Goal: Information Seeking & Learning: Learn about a topic

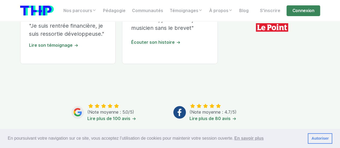
scroll to position [188, 0]
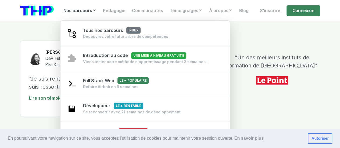
click at [93, 10] on icon at bounding box center [94, 10] width 4 height 4
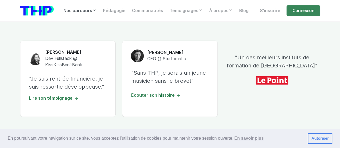
click at [91, 12] on link "Nos parcours" at bounding box center [80, 10] width 40 height 11
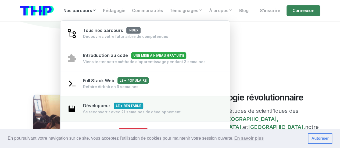
scroll to position [377, 0]
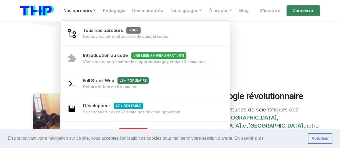
click at [76, 8] on link "Nos parcours" at bounding box center [80, 10] width 40 height 11
click at [83, 11] on link "Nos parcours" at bounding box center [80, 10] width 40 height 11
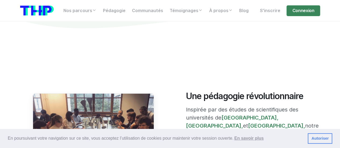
click at [320, 139] on link "Autoriser" at bounding box center [320, 138] width 24 height 11
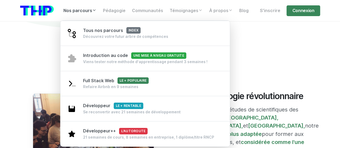
click at [77, 9] on link "Nos parcours" at bounding box center [80, 10] width 40 height 11
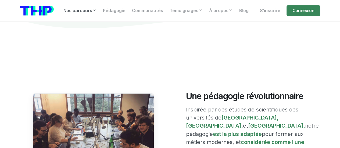
click at [77, 9] on link "Nos parcours" at bounding box center [80, 10] width 40 height 11
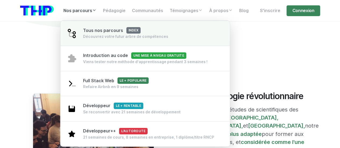
click at [165, 33] on div "Tous nos parcours index Découvrez votre futur arbre de compétences" at bounding box center [125, 33] width 85 height 12
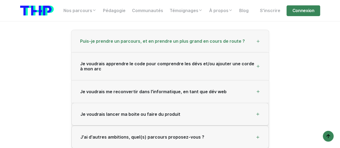
scroll to position [898, 0]
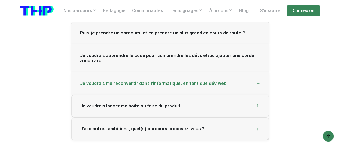
click at [256, 82] on icon at bounding box center [258, 83] width 4 height 4
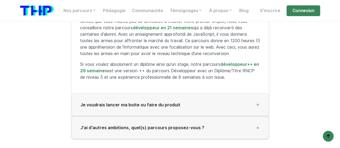
scroll to position [1005, 0]
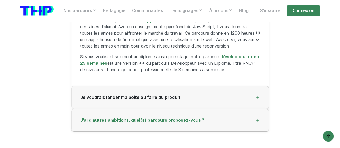
click at [246, 117] on div "J'ai d'autres ambitions, quel(s) parcours proposez-vous ?" at bounding box center [170, 120] width 197 height 23
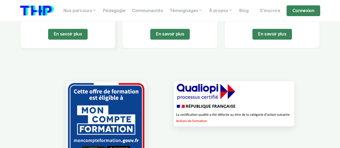
scroll to position [413, 0]
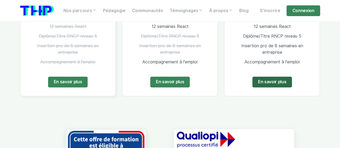
click at [268, 80] on link "En savoir plus" at bounding box center [273, 82] width 40 height 11
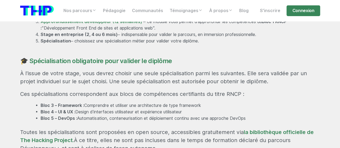
scroll to position [431, 0]
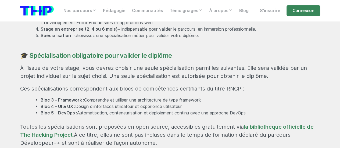
drag, startPoint x: 251, startPoint y: 96, endPoint x: 177, endPoint y: 97, distance: 73.7
click at [187, 110] on li "Bloc 5 – DevOps : Automatisation, conteneurisation et déploiement continu avec …" at bounding box center [181, 113] width 280 height 6
click at [78, 110] on li "Bloc 5 – DevOps : Automatisation, conteneurisation et déploiement continu avec …" at bounding box center [181, 113] width 280 height 6
drag, startPoint x: 54, startPoint y: 97, endPoint x: 265, endPoint y: 95, distance: 211.5
click at [265, 110] on li "Bloc 5 – DevOps : Automatisation, conteneurisation et déploiement continu avec …" at bounding box center [181, 113] width 280 height 6
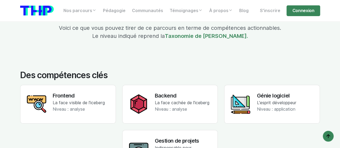
scroll to position [1049, 0]
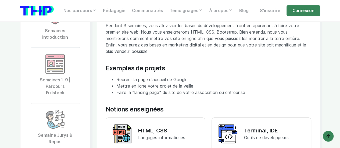
scroll to position [1238, 0]
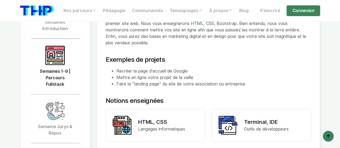
click at [73, 55] on link "Semaines 1-9 | Parcours Fullstack" at bounding box center [55, 66] width 49 height 55
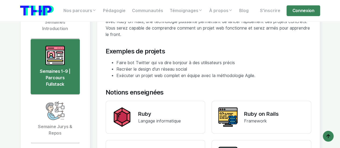
scroll to position [1184, 0]
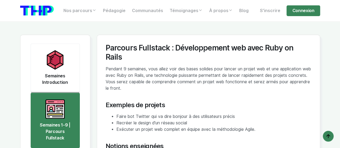
click at [73, 58] on link "Semaines Introduction" at bounding box center [55, 68] width 49 height 49
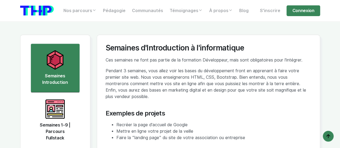
click at [62, 93] on link "Semaines 1-9 | Parcours Fullstack" at bounding box center [55, 120] width 49 height 55
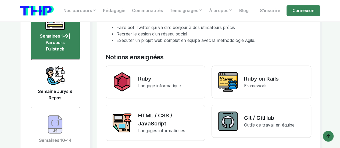
scroll to position [1265, 0]
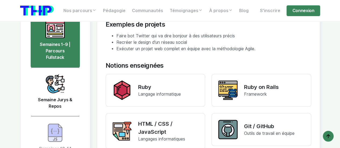
click at [68, 68] on link "Semaine Jurys & Repos" at bounding box center [55, 92] width 49 height 49
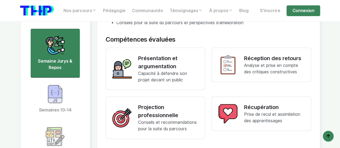
scroll to position [1318, 0]
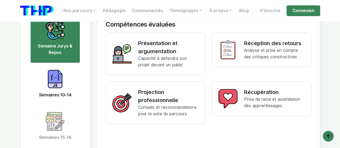
click at [67, 78] on link "Semaines 10-14" at bounding box center [55, 84] width 49 height 43
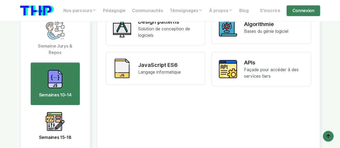
click at [56, 112] on img at bounding box center [54, 121] width 19 height 19
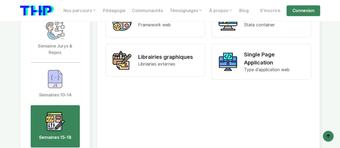
scroll to position [1265, 0]
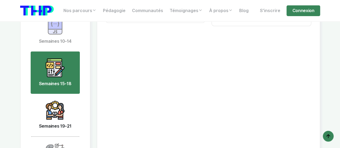
click at [63, 101] on img at bounding box center [54, 110] width 19 height 19
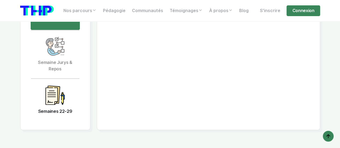
scroll to position [1480, 0]
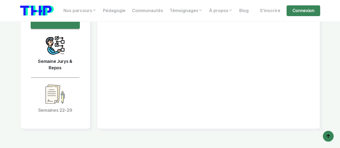
click at [68, 47] on link "Semaine Jurys & Repos" at bounding box center [55, 53] width 49 height 49
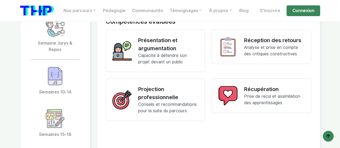
scroll to position [1292, 0]
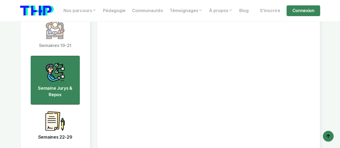
click at [63, 111] on img at bounding box center [54, 120] width 19 height 19
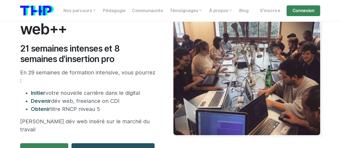
scroll to position [108, 0]
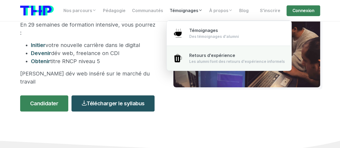
click at [186, 52] on link "Retours d'expérience Les alumni font des retours d'expérience informels" at bounding box center [229, 58] width 125 height 25
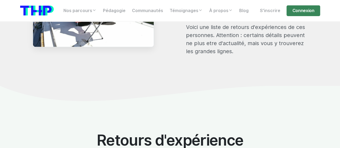
scroll to position [619, 0]
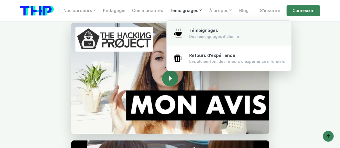
click at [193, 30] on span "Témoignages" at bounding box center [203, 30] width 29 height 5
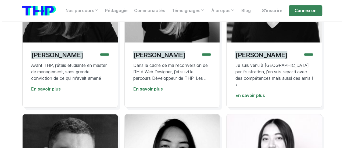
scroll to position [511, 0]
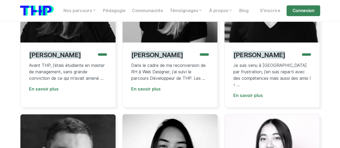
click at [42, 100] on div "[PERSON_NAME] Avant THP, j'étais étudiante en master de management, sans grande…" at bounding box center [67, 75] width 95 height 65
click at [47, 92] on link "En savoir plus" at bounding box center [44, 89] width 30 height 5
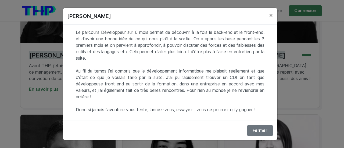
scroll to position [129, 0]
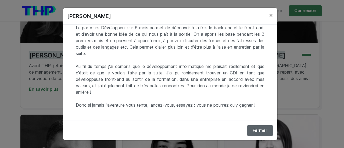
click at [257, 126] on button "Fermer" at bounding box center [260, 130] width 26 height 11
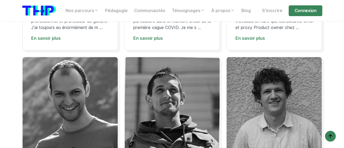
scroll to position [700, 0]
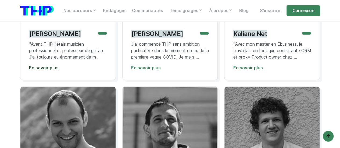
click at [50, 70] on link "En savoir plus" at bounding box center [44, 67] width 30 height 5
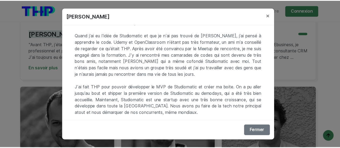
scroll to position [71, 0]
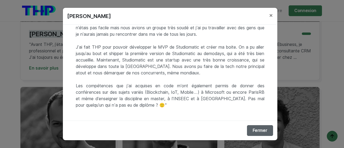
click at [256, 131] on button "Fermer" at bounding box center [260, 130] width 26 height 11
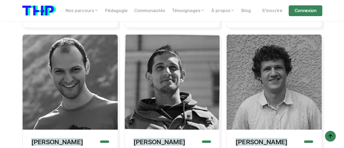
scroll to position [700, 0]
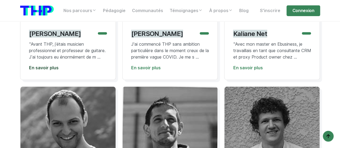
click at [51, 70] on link "En savoir plus" at bounding box center [44, 67] width 30 height 5
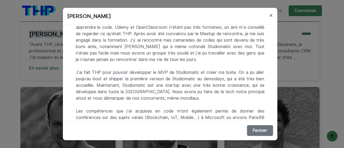
scroll to position [71, 0]
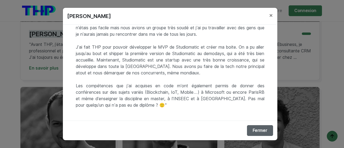
click at [262, 129] on button "Fermer" at bounding box center [260, 130] width 26 height 11
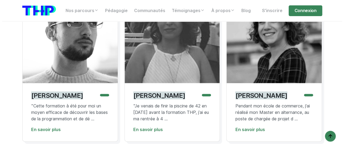
scroll to position [1641, 0]
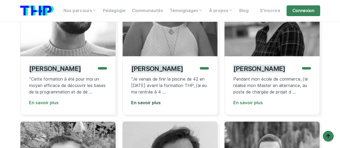
click at [156, 105] on link "En savoir plus" at bounding box center [146, 102] width 30 height 5
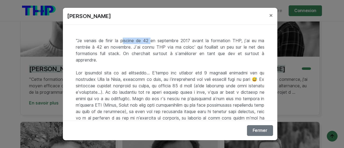
drag, startPoint x: 119, startPoint y: 41, endPoint x: 146, endPoint y: 40, distance: 26.9
click at [146, 40] on div ""Je venais de finir la piscine de 42 en septembre 2017 avant la formation THP, …" at bounding box center [170, 73] width 215 height 96
